Goal: Transaction & Acquisition: Book appointment/travel/reservation

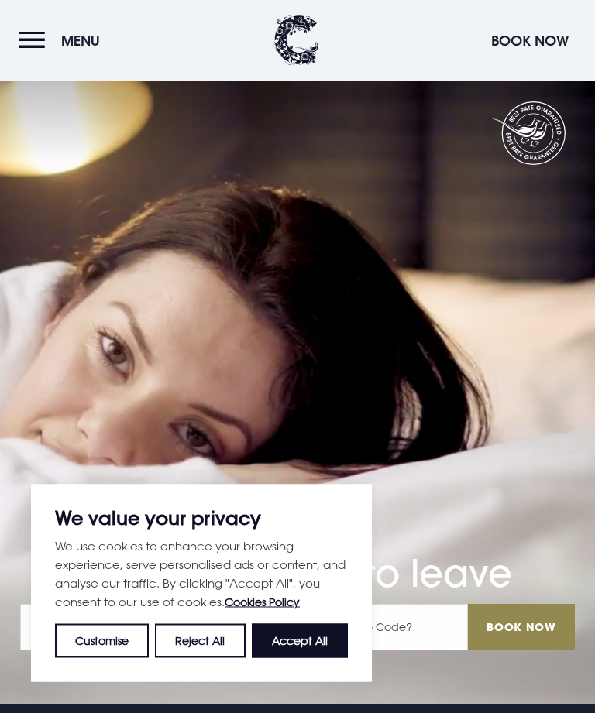
scroll to position [376, 0]
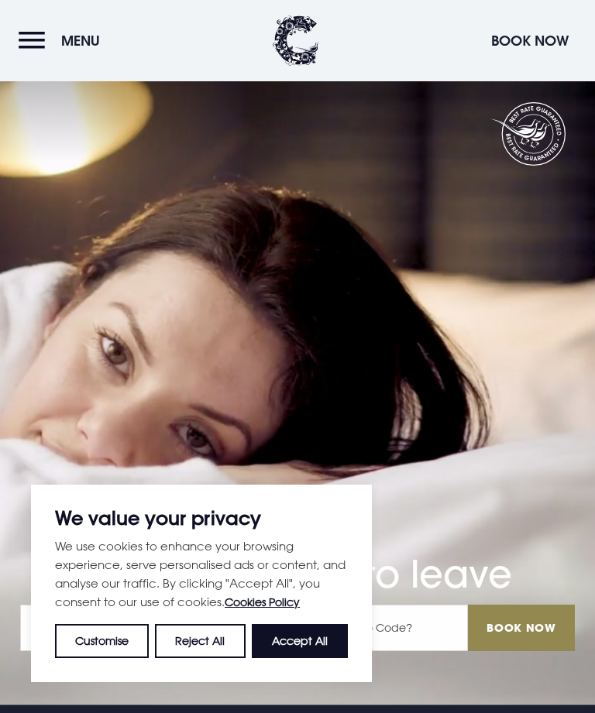
click at [297, 658] on button "Accept All" at bounding box center [300, 641] width 96 height 34
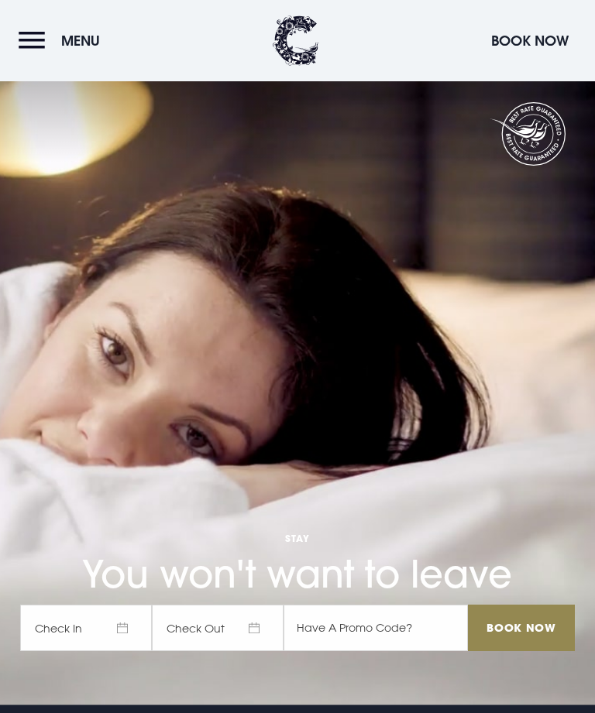
checkbox input "true"
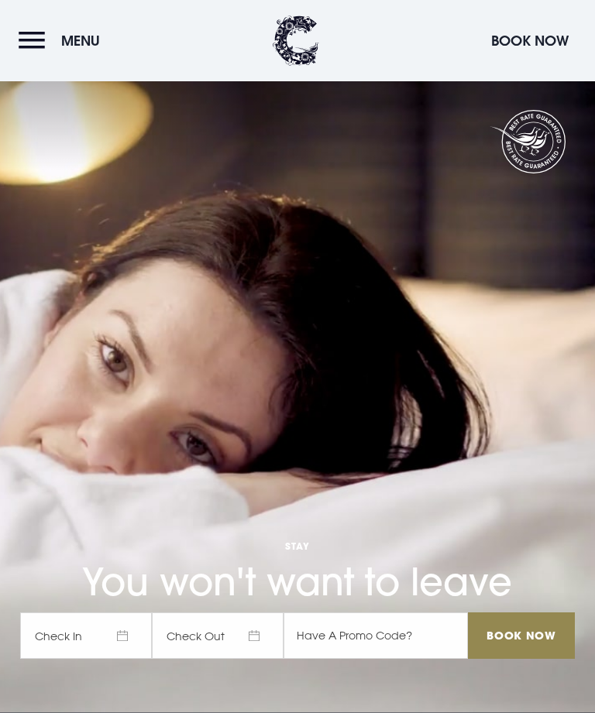
scroll to position [0, 0]
click at [22, 54] on button "Menu" at bounding box center [63, 40] width 89 height 33
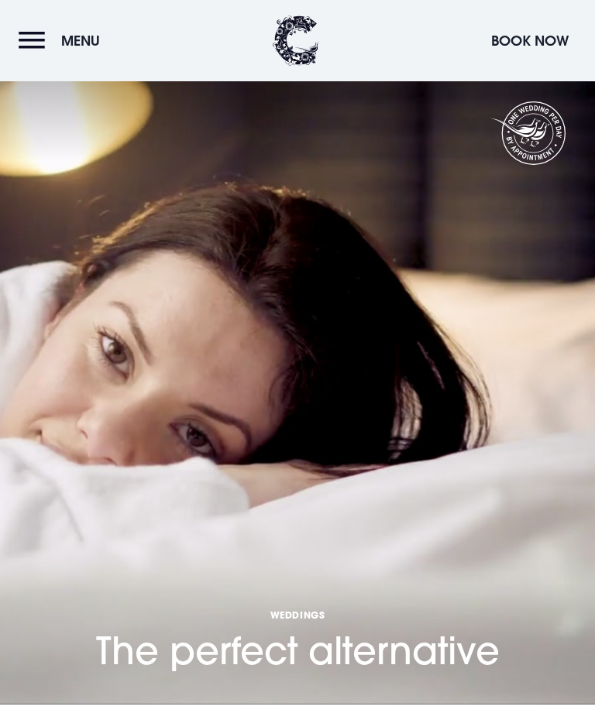
scroll to position [4, 0]
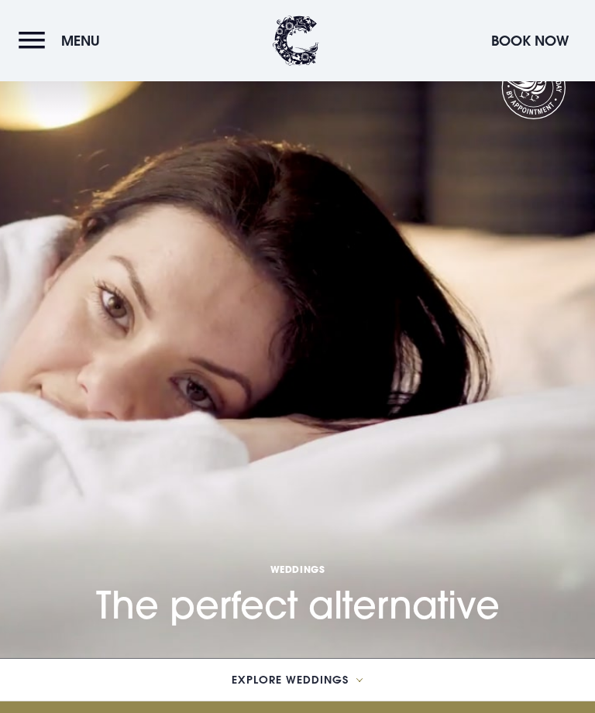
scroll to position [20, 0]
